Goal: Find specific page/section

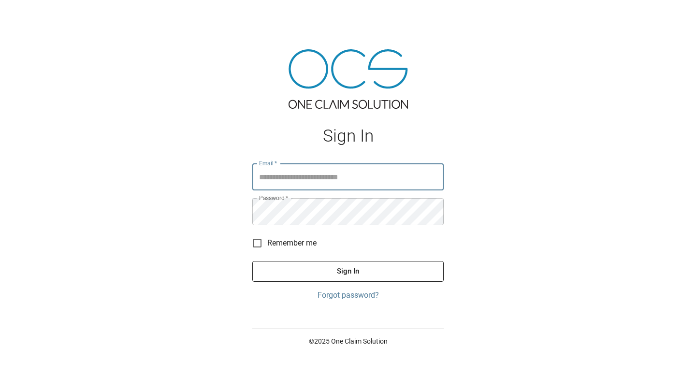
type input "**********"
click at [336, 275] on button "Sign In" at bounding box center [347, 271] width 191 height 20
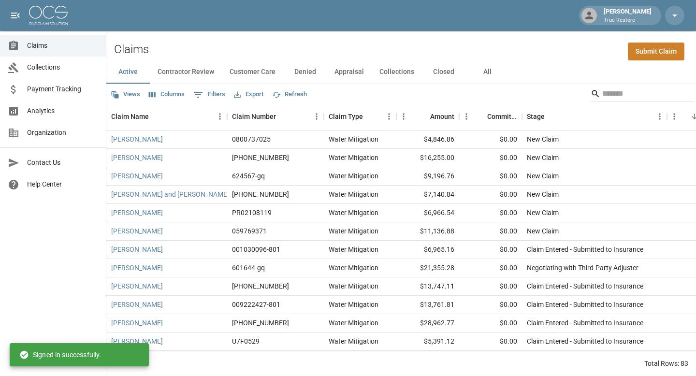
click at [64, 111] on span "Analytics" at bounding box center [62, 111] width 71 height 10
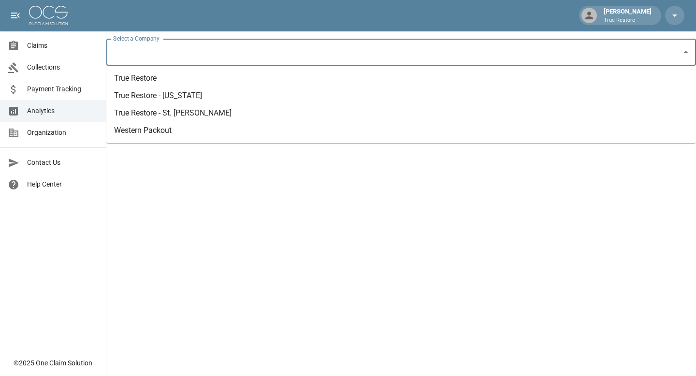
click at [284, 55] on input "Select a Company" at bounding box center [394, 52] width 567 height 18
click at [195, 84] on li "True Restore" at bounding box center [401, 78] width 590 height 17
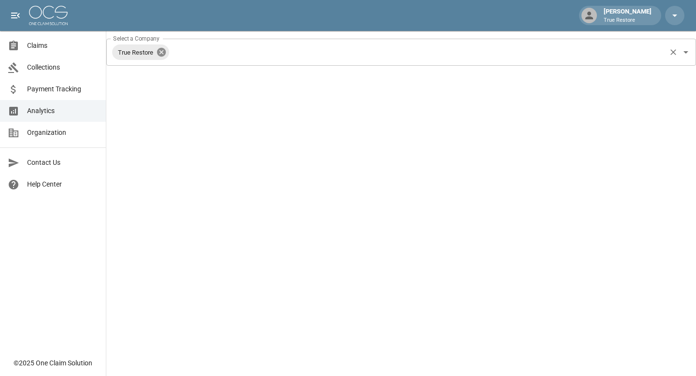
click at [163, 53] on icon at bounding box center [161, 52] width 11 height 11
click at [170, 54] on input "Select a Company" at bounding box center [394, 52] width 567 height 18
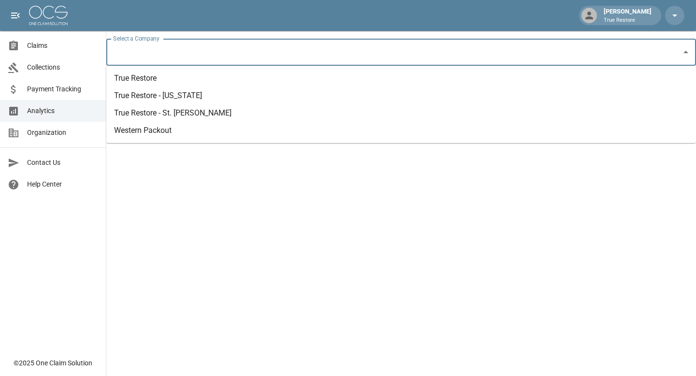
click at [166, 129] on li "Western Packout" at bounding box center [401, 130] width 590 height 17
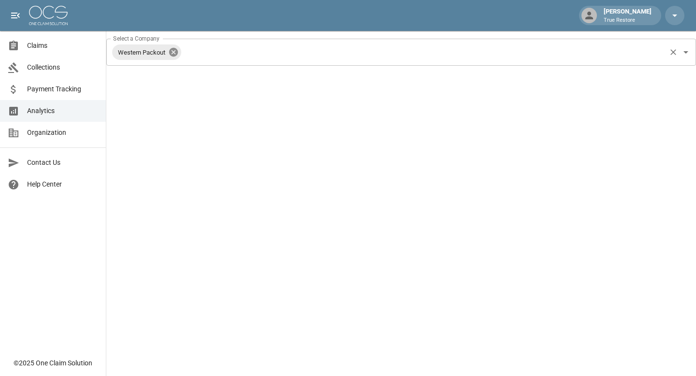
click at [176, 51] on icon at bounding box center [173, 52] width 11 height 11
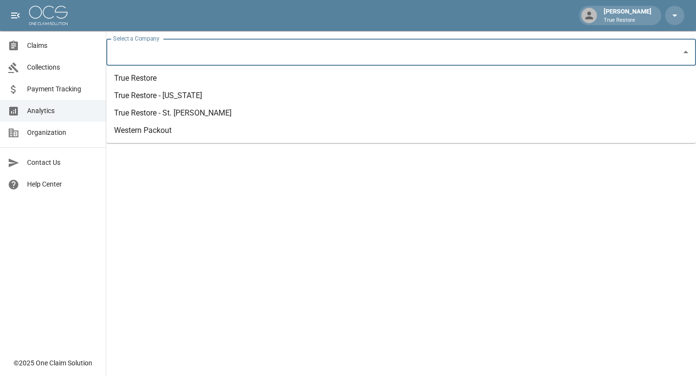
click at [184, 53] on input "Select a Company" at bounding box center [394, 52] width 567 height 18
click at [188, 99] on li "True Restore - [US_STATE]" at bounding box center [401, 95] width 590 height 17
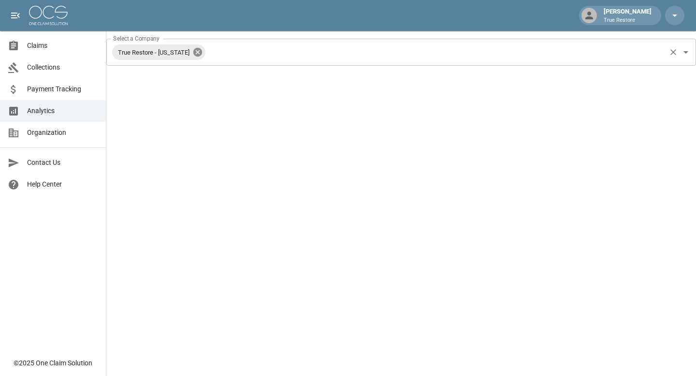
click at [193, 55] on icon at bounding box center [197, 52] width 9 height 9
click at [194, 55] on input "Select a Company" at bounding box center [394, 52] width 567 height 18
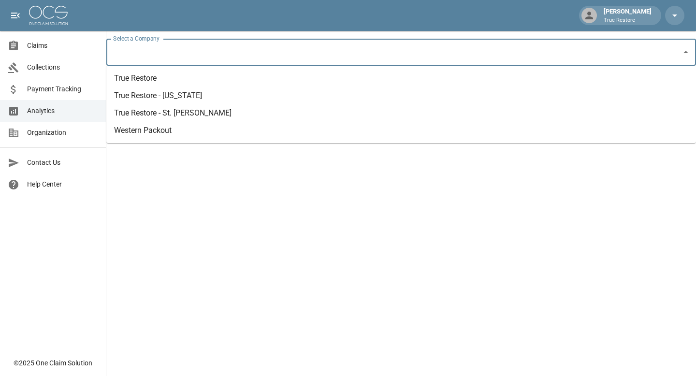
click at [184, 86] on li "True Restore" at bounding box center [401, 78] width 590 height 17
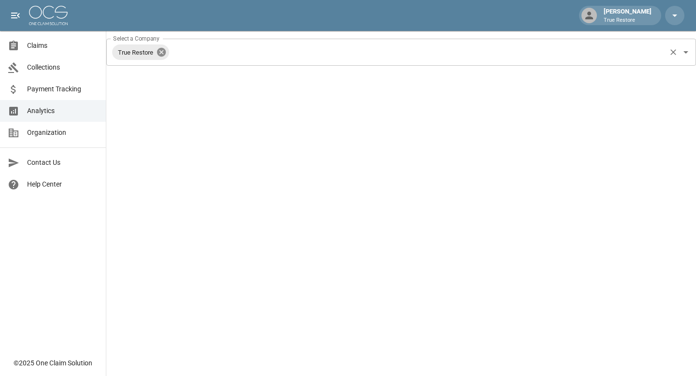
click at [166, 55] on icon at bounding box center [161, 52] width 9 height 9
click at [166, 55] on input "Select a Company" at bounding box center [394, 52] width 567 height 18
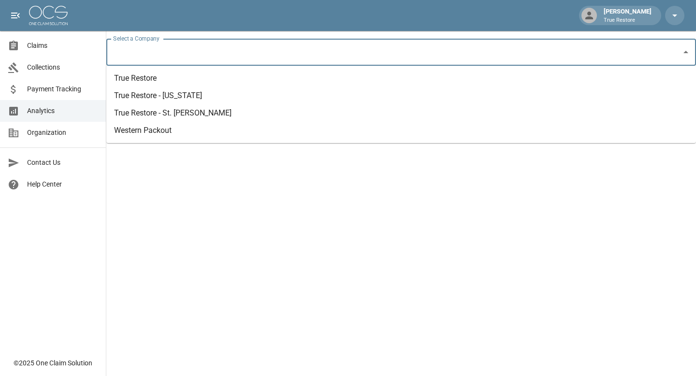
click at [178, 111] on li "True Restore - St. [PERSON_NAME]" at bounding box center [401, 112] width 590 height 17
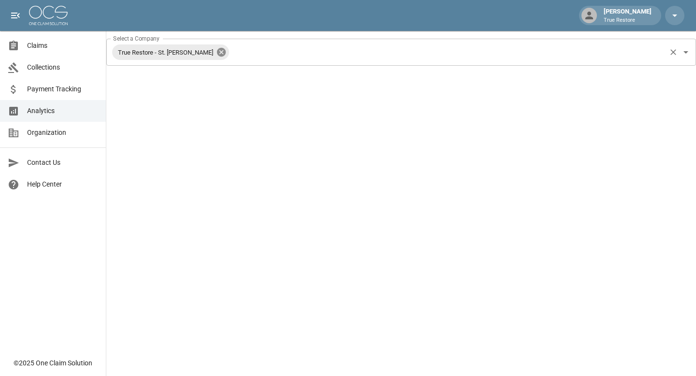
click at [216, 57] on icon at bounding box center [221, 52] width 11 height 11
click at [205, 57] on input "Select a Company" at bounding box center [394, 52] width 567 height 18
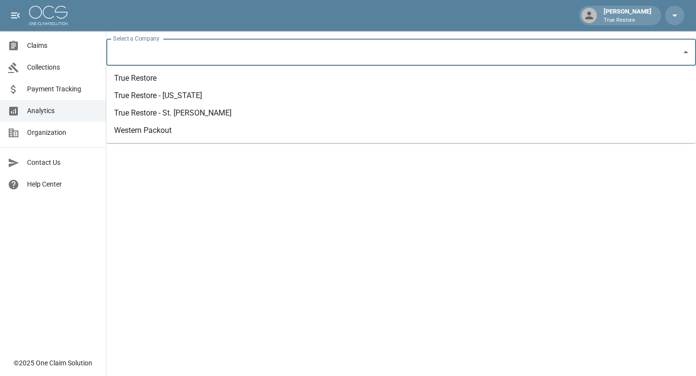
click at [201, 101] on li "True Restore - [US_STATE]" at bounding box center [401, 95] width 590 height 17
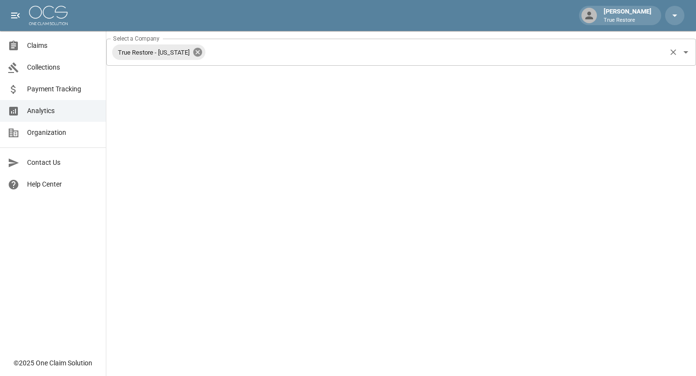
click at [193, 50] on icon at bounding box center [197, 52] width 9 height 9
